Goal: Navigation & Orientation: Find specific page/section

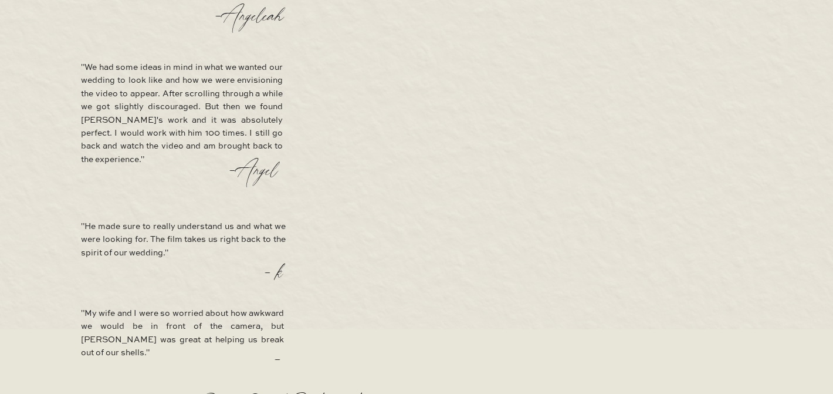
scroll to position [2104, 0]
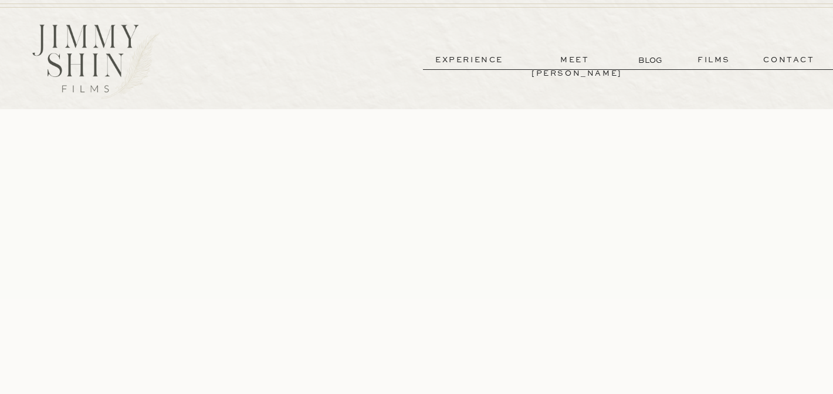
click at [566, 59] on p "meet [PERSON_NAME]" at bounding box center [575, 59] width 87 height 13
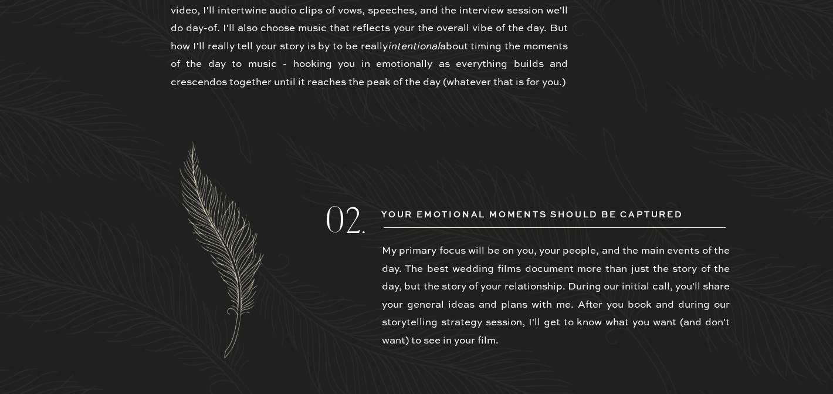
scroll to position [2303, 0]
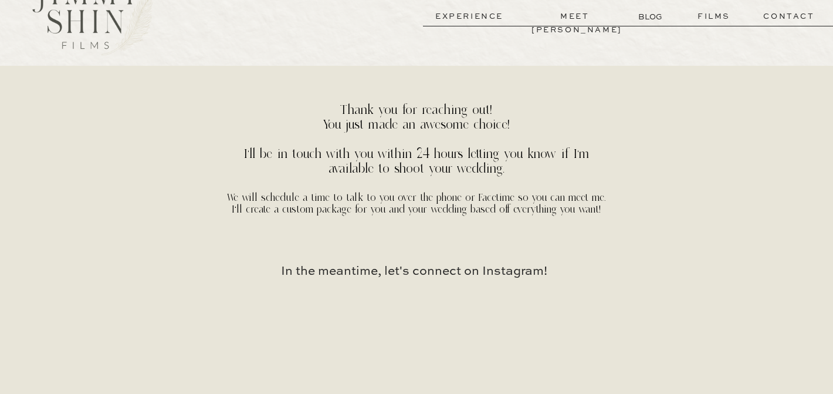
scroll to position [56, 0]
